Goal: Task Accomplishment & Management: Manage account settings

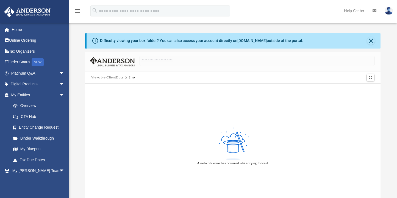
scroll to position [22, 0]
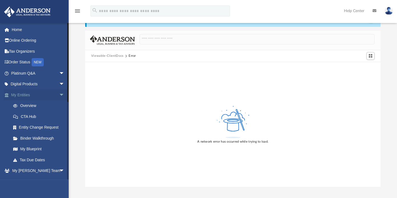
click at [24, 92] on link "My Entities arrow_drop_down" at bounding box center [38, 95] width 69 height 11
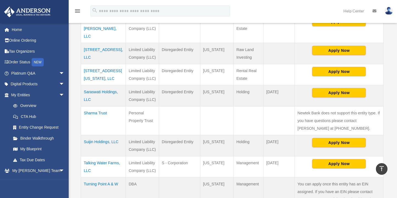
scroll to position [170, 0]
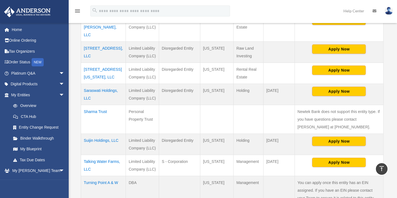
drag, startPoint x: 99, startPoint y: 80, endPoint x: 93, endPoint y: 90, distance: 11.6
click at [93, 90] on td "Saraswati Holdings, LLC" at bounding box center [103, 94] width 45 height 21
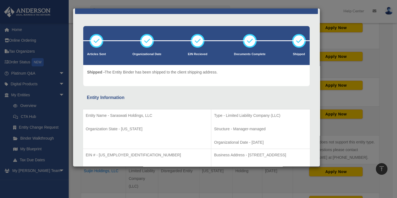
scroll to position [0, 0]
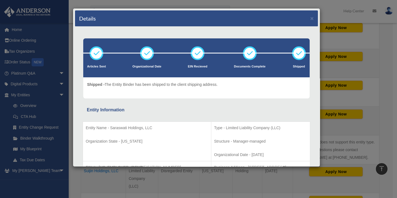
click at [344, 21] on div "Details × Articles Sent Organizational Date" at bounding box center [198, 99] width 397 height 198
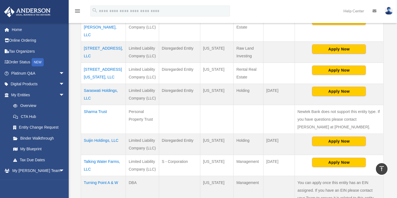
click at [93, 85] on td "Saraswati Holdings, LLC" at bounding box center [103, 94] width 45 height 21
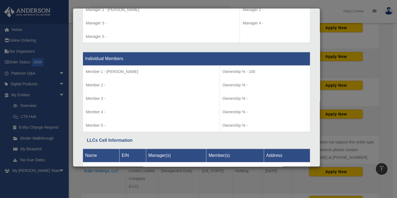
scroll to position [563, 0]
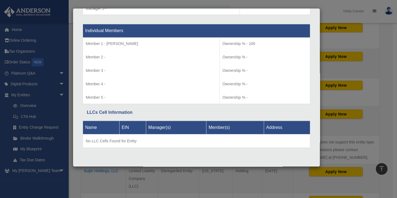
click at [362, 50] on div "Details × Articles Sent Organizational Date" at bounding box center [198, 99] width 397 height 198
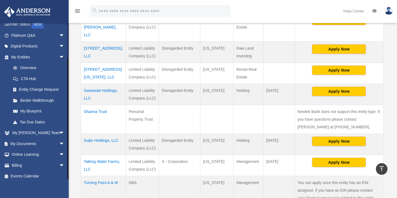
scroll to position [41, 0]
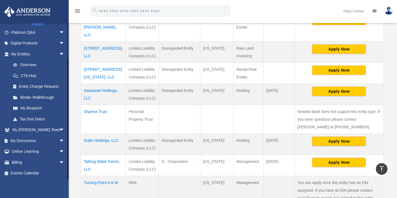
drag, startPoint x: 68, startPoint y: 77, endPoint x: 74, endPoint y: 126, distance: 49.0
click at [74, 126] on div "Overview moquey@gmail.com Sign Out moquey@gmail.com Home Online Ordering Tax Or…" at bounding box center [198, 72] width 397 height 453
click at [18, 163] on link "Billing arrow_drop_down" at bounding box center [38, 162] width 69 height 11
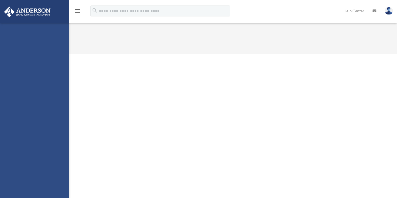
click at [57, 162] on div "[EMAIL_ADDRESS][DOMAIN_NAME] Sign Out [EMAIL_ADDRESS][DOMAIN_NAME] Home Online …" at bounding box center [34, 122] width 69 height 198
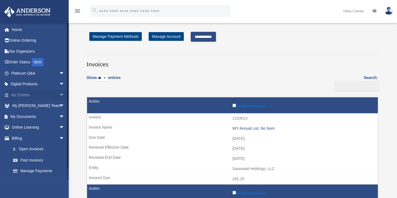
click at [23, 96] on link "My Entities arrow_drop_down" at bounding box center [38, 95] width 69 height 11
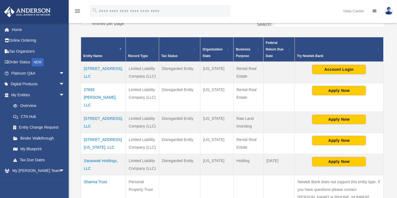
scroll to position [102, 0]
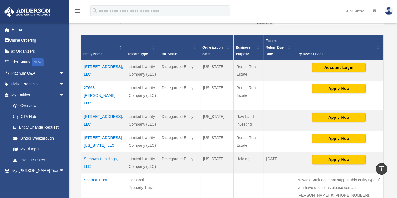
click at [92, 152] on td "Saraswati Holdings, LLC" at bounding box center [103, 162] width 45 height 21
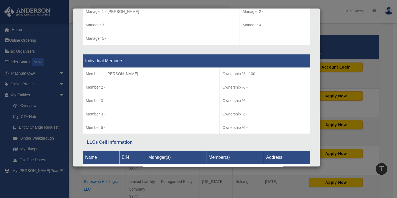
scroll to position [529, 0]
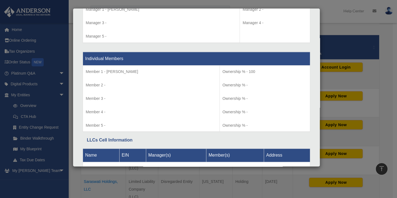
click at [335, 19] on div "Details × Articles Sent Organizational Date" at bounding box center [198, 99] width 397 height 198
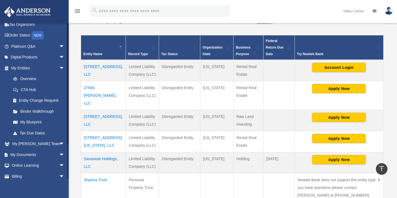
scroll to position [41, 0]
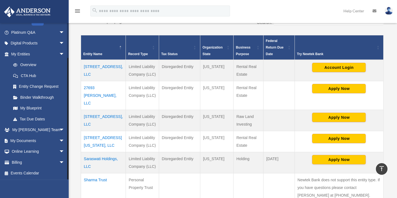
drag, startPoint x: 68, startPoint y: 77, endPoint x: 78, endPoint y: 155, distance: 78.4
click at [78, 155] on div "Overview moquey@gmail.com Sign Out moquey@gmail.com Home Online Ordering Tax Or…" at bounding box center [198, 140] width 397 height 453
click at [12, 162] on link "Billing arrow_drop_down" at bounding box center [38, 162] width 69 height 11
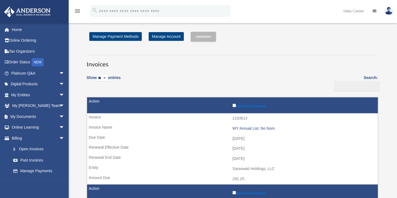
click at [232, 108] on label "Include in Payment" at bounding box center [303, 105] width 143 height 5
click at [214, 36] on input "**********" at bounding box center [203, 37] width 25 height 10
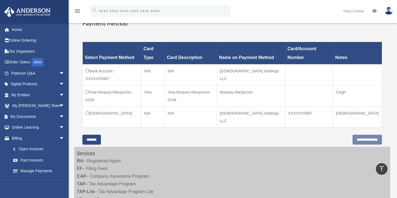
scroll to position [139, 0]
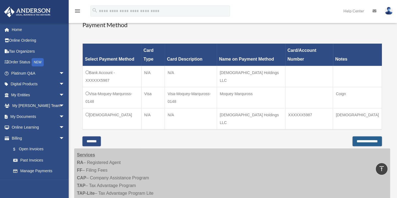
click at [363, 136] on input "**********" at bounding box center [366, 141] width 29 height 10
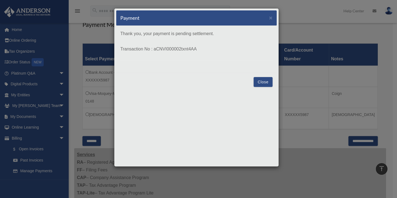
click at [258, 82] on button "Close" at bounding box center [262, 82] width 19 height 10
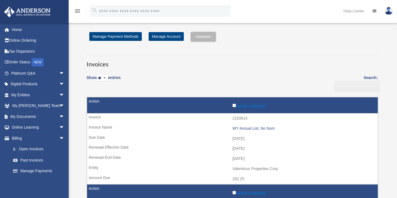
scroll to position [139, 0]
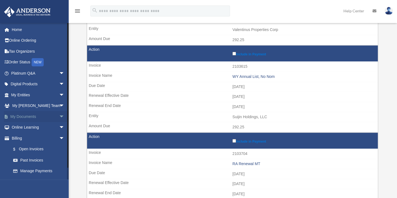
click at [34, 116] on link "My Documents arrow_drop_down" at bounding box center [38, 116] width 69 height 11
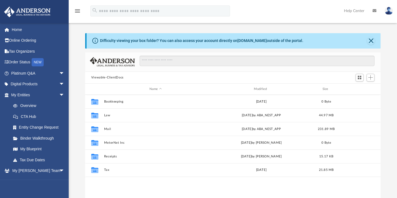
scroll to position [121, 291]
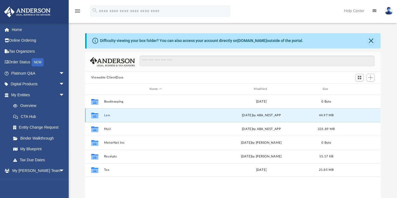
click at [105, 115] on button "Law" at bounding box center [155, 116] width 103 height 4
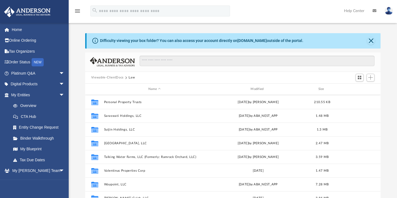
scroll to position [110, 0]
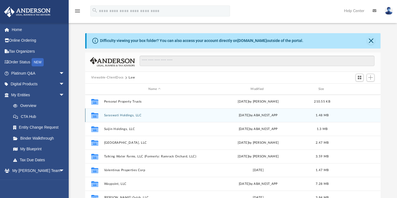
click at [121, 116] on button "Saraswati Holdings, LLC" at bounding box center [154, 116] width 101 height 4
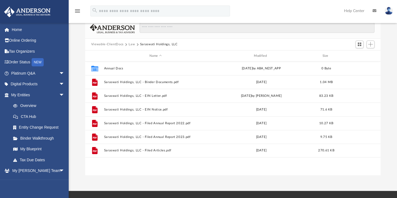
scroll to position [35, 0]
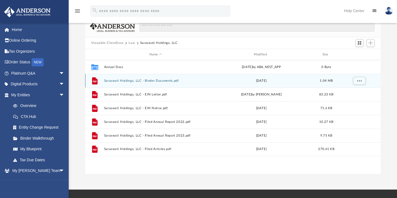
click at [118, 82] on button "Saraswati Holdings, LLC - Binder Documents.pdf" at bounding box center [155, 81] width 103 height 4
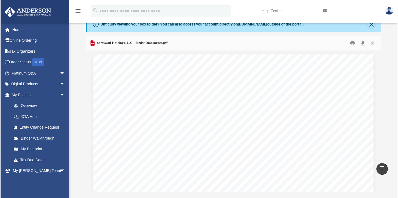
scroll to position [0, 0]
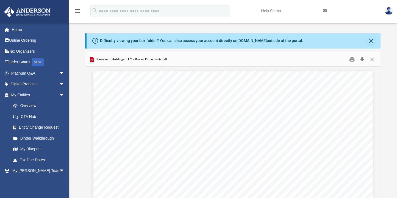
click at [362, 60] on button "Download" at bounding box center [362, 59] width 10 height 9
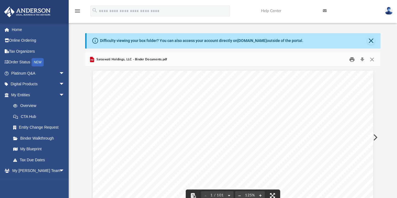
click at [351, 57] on button "Print" at bounding box center [351, 59] width 11 height 9
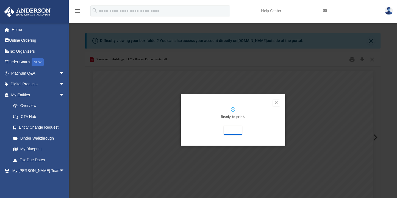
click at [250, 104] on div "Ready to print. Print" at bounding box center [233, 120] width 104 height 52
click at [230, 130] on button "Print" at bounding box center [233, 130] width 18 height 9
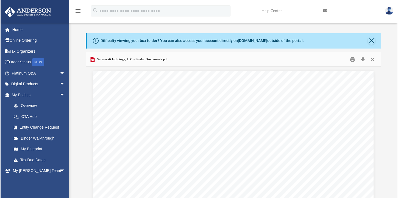
scroll to position [121, 292]
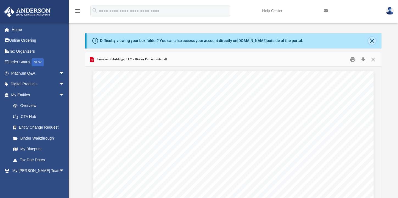
click at [373, 40] on button "Close" at bounding box center [372, 41] width 8 height 8
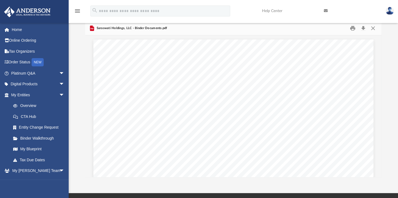
scroll to position [0, 0]
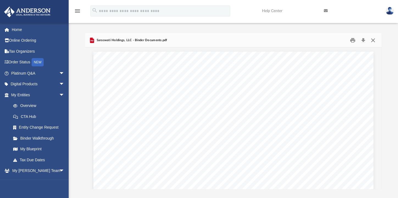
click at [371, 41] on button "Close" at bounding box center [373, 40] width 10 height 9
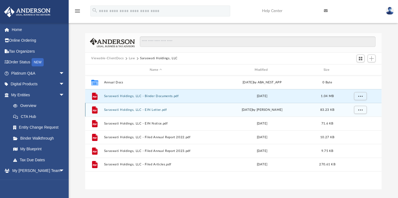
click at [146, 110] on button "Saraswati Holdings, LLC - EIN Letter.pdf" at bounding box center [156, 110] width 104 height 4
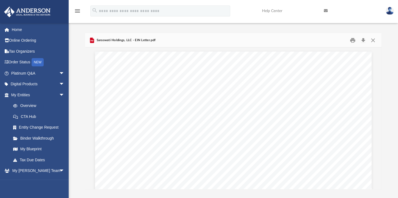
click at [392, 65] on div "Difficulty viewing your box folder? You can also access your account directly o…" at bounding box center [233, 111] width 329 height 156
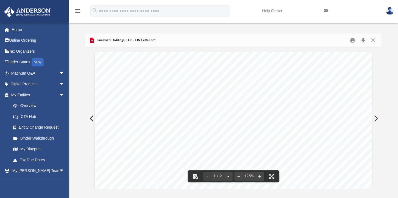
click at [380, 65] on div at bounding box center [233, 65] width 296 height 1
click at [352, 39] on button "Print" at bounding box center [352, 40] width 11 height 9
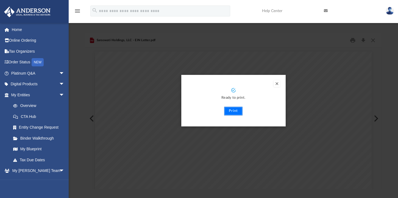
click at [231, 110] on button "Print" at bounding box center [233, 111] width 18 height 9
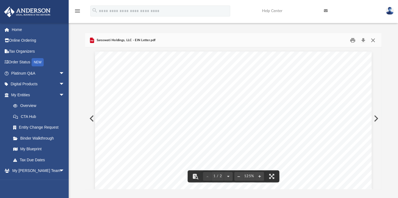
click at [373, 41] on button "Close" at bounding box center [373, 40] width 10 height 9
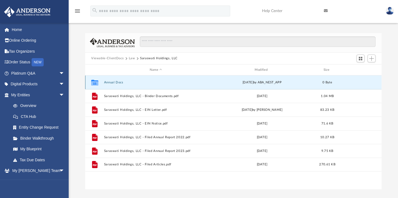
click at [108, 81] on button "Annual Docs" at bounding box center [156, 83] width 104 height 4
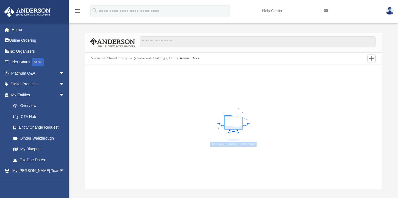
drag, startPoint x: 292, startPoint y: 59, endPoint x: 294, endPoint y: 135, distance: 76.4
click at [294, 135] on div "Viewable-ClientDocs ··· Saraswati Holdings, LLC Annual Docs There are no items …" at bounding box center [233, 111] width 296 height 156
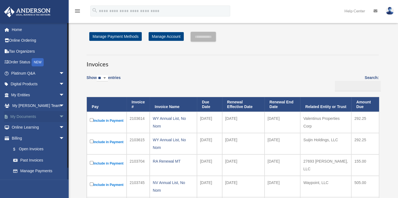
click at [59, 114] on span "arrow_drop_down" at bounding box center [64, 116] width 11 height 11
click at [23, 126] on link "Box" at bounding box center [40, 127] width 65 height 11
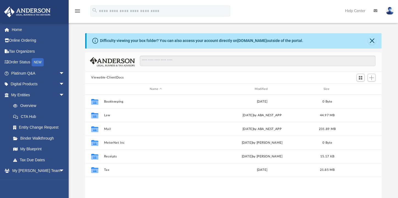
scroll to position [121, 292]
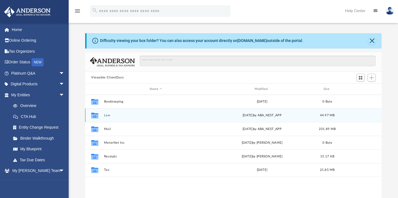
click at [105, 116] on button "Law" at bounding box center [156, 116] width 104 height 4
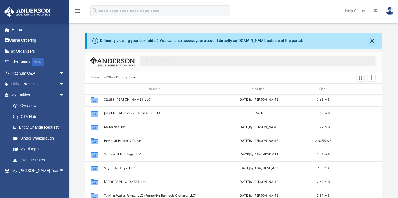
scroll to position [73, 0]
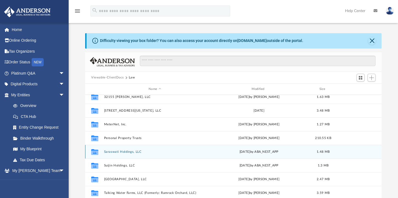
click at [118, 152] on button "Saraswati Holdings, LLC" at bounding box center [155, 152] width 102 height 4
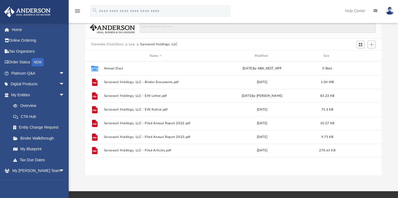
scroll to position [37, 0]
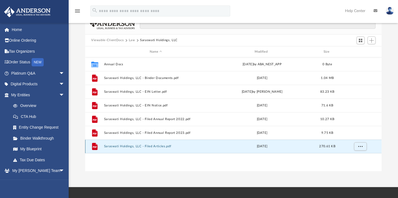
click at [142, 145] on button "Saraswati Holdings, LLC - Filed Articles.pdf" at bounding box center [156, 147] width 104 height 4
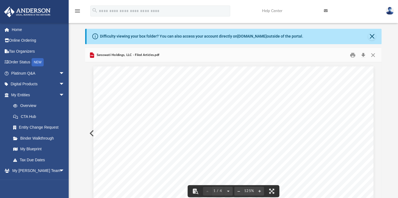
scroll to position [0, 0]
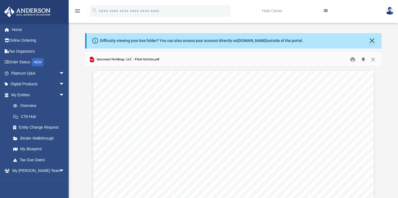
click at [364, 59] on button "Download" at bounding box center [363, 59] width 10 height 9
click at [353, 59] on button "Print" at bounding box center [352, 59] width 11 height 9
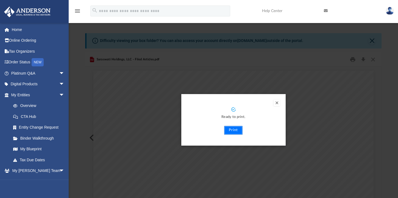
click at [232, 130] on button "Print" at bounding box center [233, 130] width 18 height 9
